Goal: Navigation & Orientation: Find specific page/section

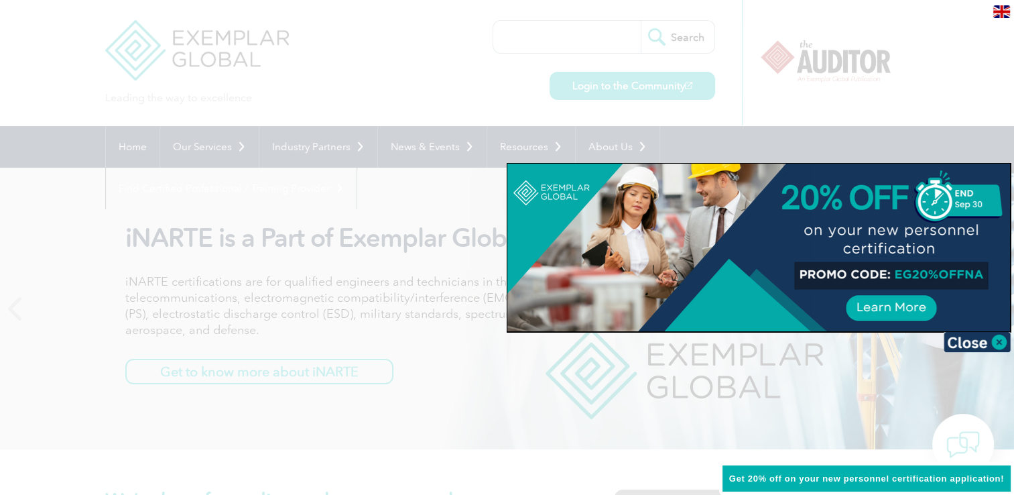
click at [998, 339] on img at bounding box center [977, 342] width 67 height 20
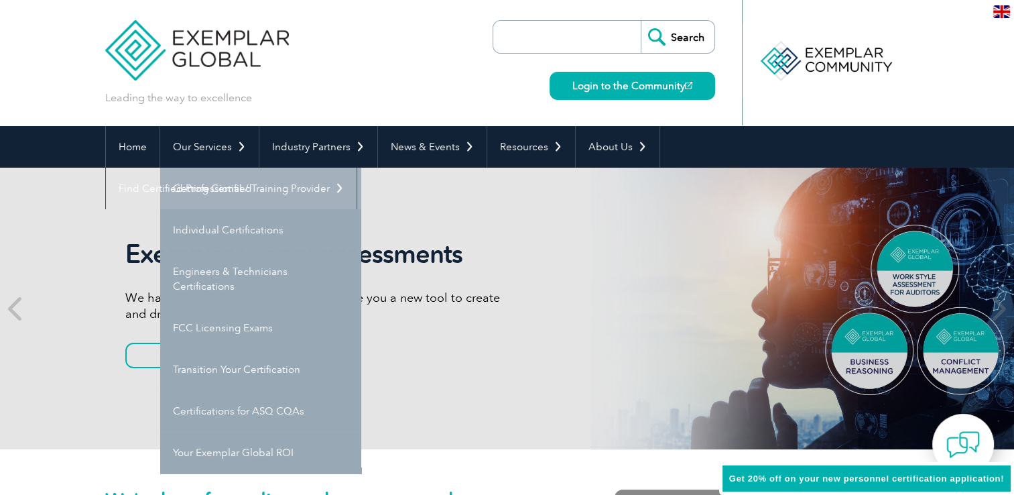
click at [203, 193] on link "Getting Certified" at bounding box center [260, 189] width 201 height 42
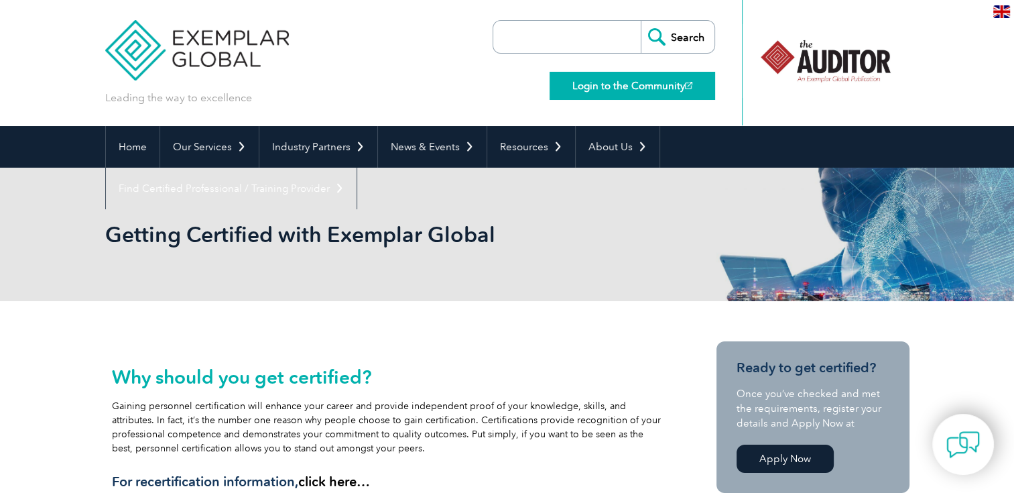
click at [595, 95] on link "Login to the Community" at bounding box center [633, 86] width 166 height 28
